Goal: Task Accomplishment & Management: Use online tool/utility

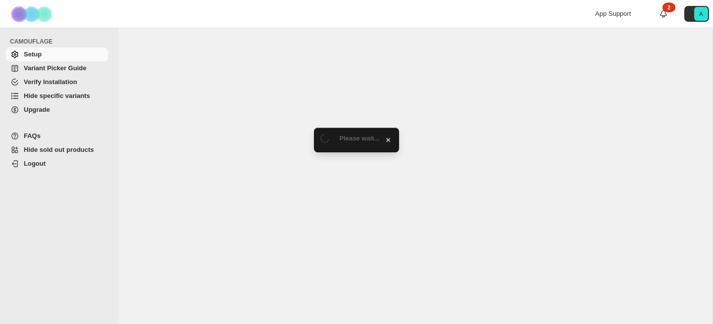
select select "*******"
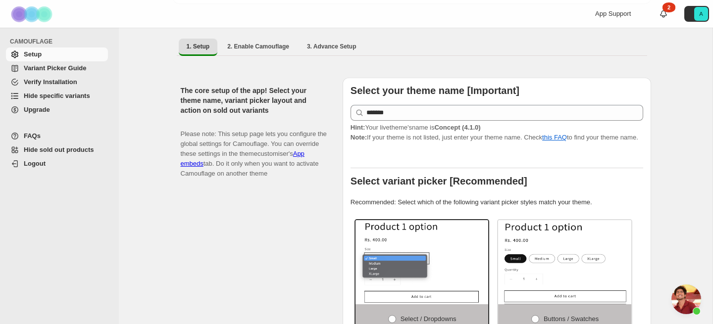
scroll to position [5031, 0]
click at [68, 95] on span "Hide specific variants" at bounding box center [57, 95] width 66 height 7
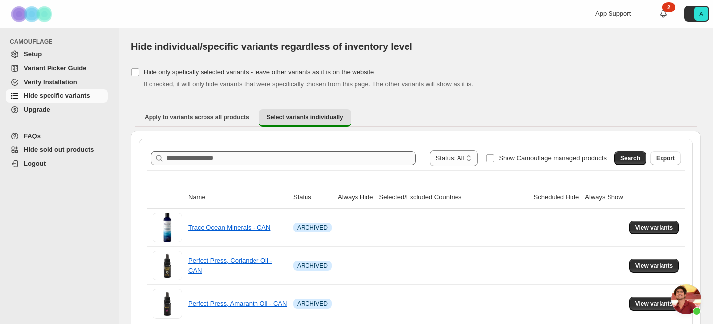
scroll to position [5031, 0]
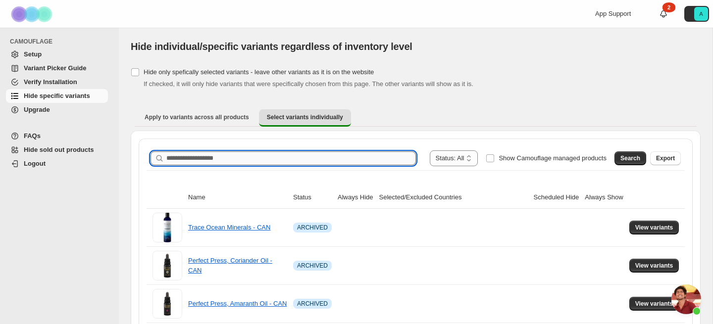
click at [268, 164] on input "Search product name" at bounding box center [291, 159] width 250 height 14
type input "***"
click at [625, 161] on span "Search" at bounding box center [630, 158] width 20 height 8
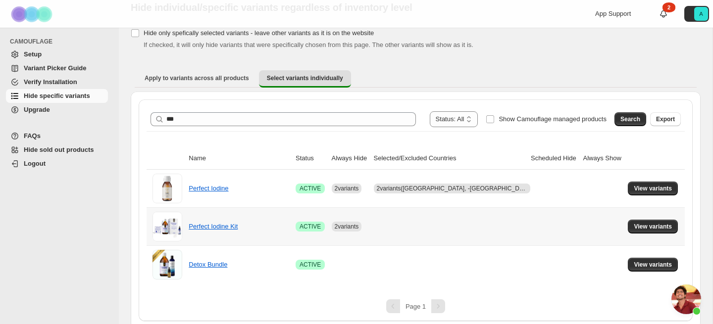
scroll to position [44, 0]
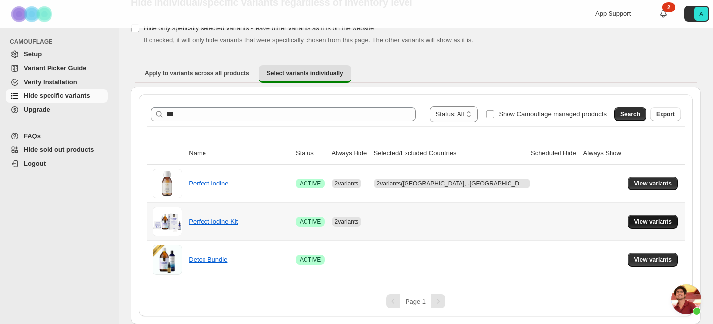
click at [658, 222] on span "View variants" at bounding box center [653, 222] width 38 height 8
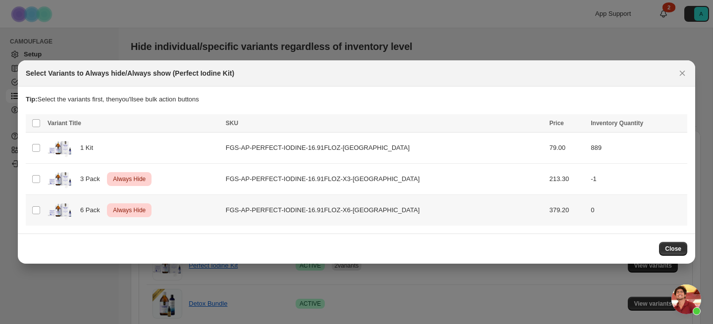
scroll to position [0, 0]
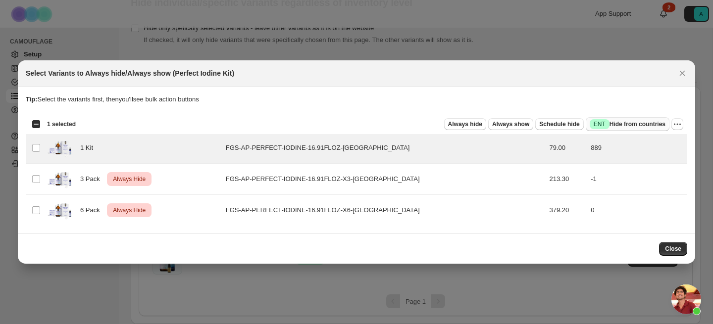
click at [624, 126] on span "Success ENT Hide from countries" at bounding box center [628, 124] width 76 height 10
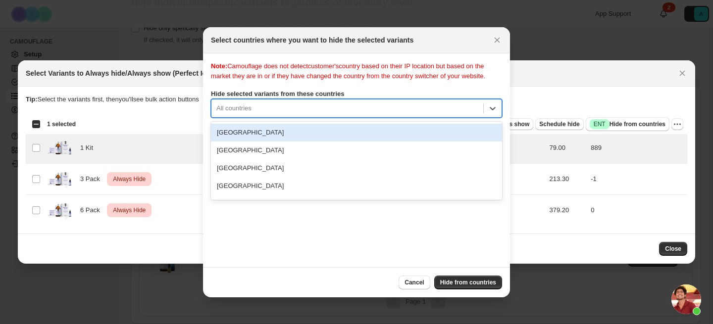
click at [386, 114] on div ":rn:" at bounding box center [347, 108] width 262 height 12
type input "***"
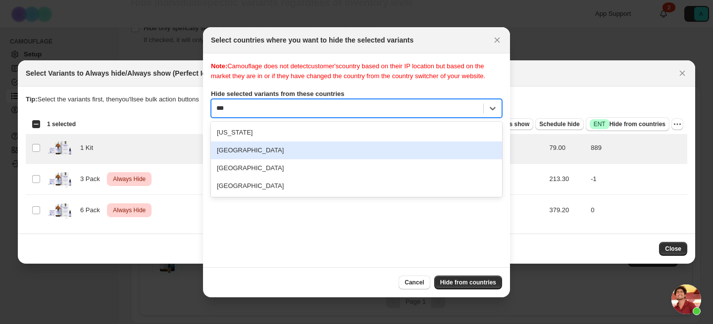
click at [350, 159] on div "Canada" at bounding box center [356, 151] width 291 height 18
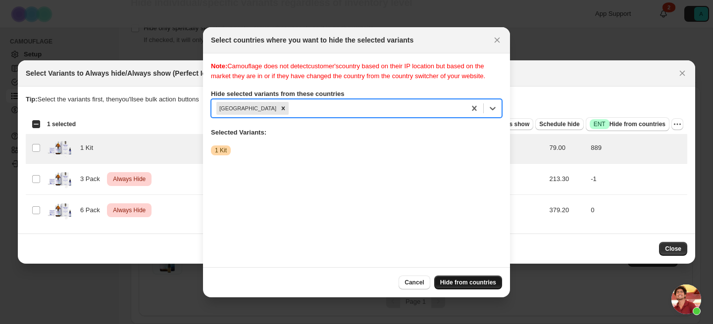
click at [477, 282] on span "Hide from countries" at bounding box center [468, 283] width 56 height 8
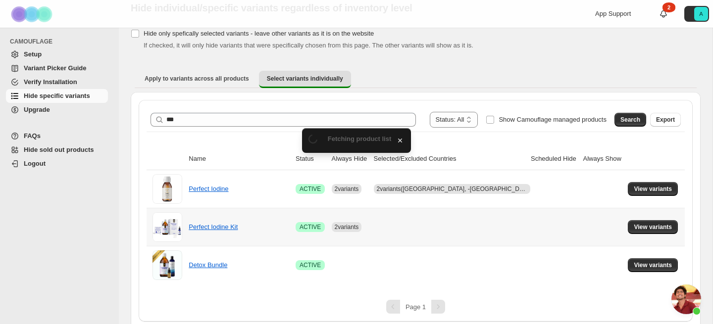
scroll to position [44, 0]
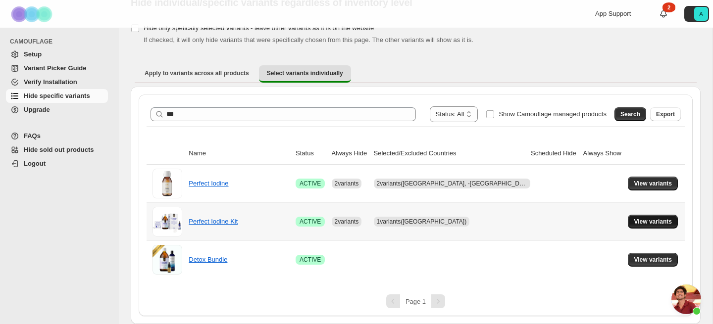
click at [650, 221] on span "View variants" at bounding box center [653, 222] width 38 height 8
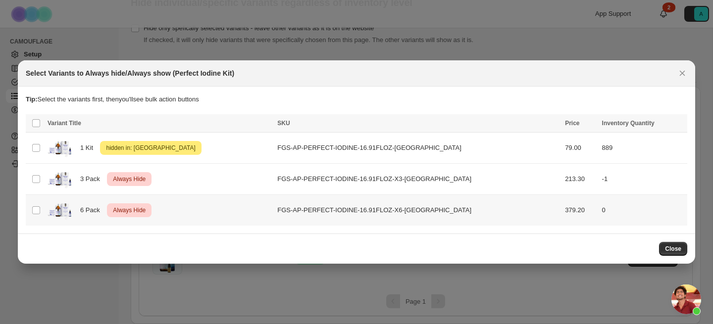
scroll to position [0, 0]
click at [680, 249] on span "Close" at bounding box center [673, 249] width 16 height 8
